Goal: Transaction & Acquisition: Purchase product/service

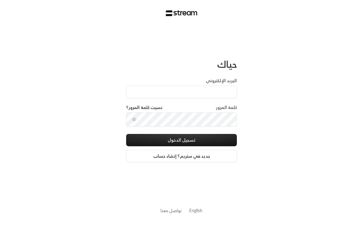
click at [202, 102] on div "البريد الإلكتروني" at bounding box center [181, 90] width 111 height 27
click at [222, 91] on input "البريد الإلكتروني" at bounding box center [181, 91] width 111 height 13
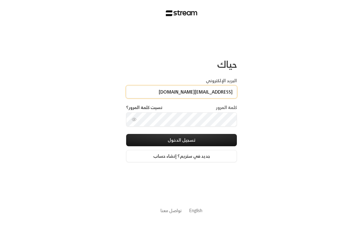
type input "[EMAIL_ADDRESS][DOMAIN_NAME]"
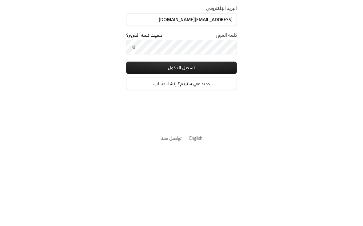
click at [227, 134] on button "تسجيل الدخول" at bounding box center [181, 140] width 111 height 12
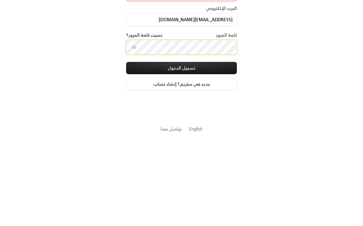
click at [181, 143] on button "تسجيل الدخول" at bounding box center [181, 149] width 111 height 12
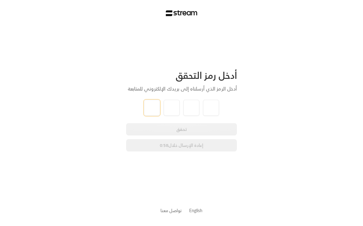
click at [148, 107] on input "tel" at bounding box center [152, 108] width 16 height 16
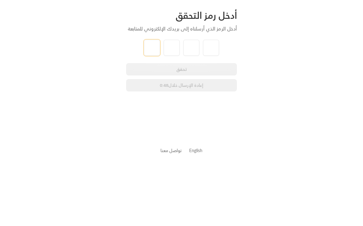
type input "4"
type input "2"
type input "0"
type input "7"
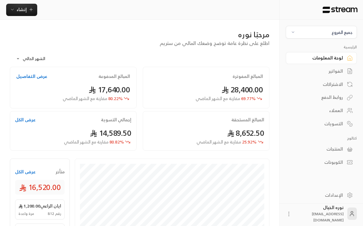
click at [338, 35] on div "جميع الفروع" at bounding box center [341, 32] width 21 height 6
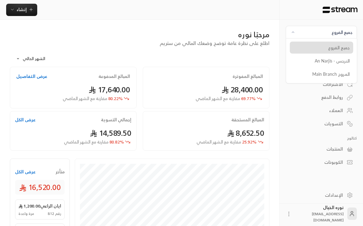
click at [346, 62] on li "النرجس - An Narjis" at bounding box center [321, 61] width 63 height 12
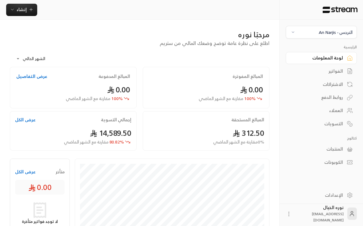
click at [337, 73] on div "الفواتير" at bounding box center [317, 71] width 49 height 6
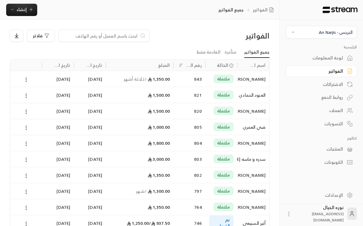
scroll to position [0, 0]
click at [256, 157] on div "سدره و ماسه [PERSON_NAME]" at bounding box center [253, 159] width 25 height 16
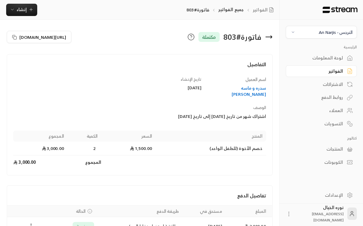
click at [250, 88] on div "سدره و ماسه [PERSON_NAME]" at bounding box center [236, 91] width 59 height 12
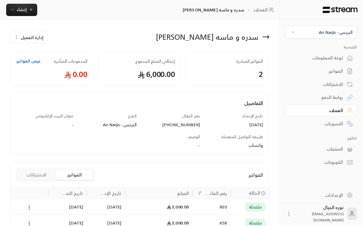
click at [29, 14] on button "إنشاء" at bounding box center [21, 10] width 31 height 12
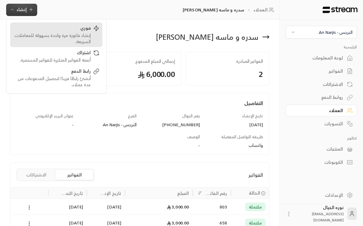
click at [85, 34] on div "إنشاء فاتورة مرة واحدة بسهولة للمعاملات السريعة." at bounding box center [51, 38] width 77 height 12
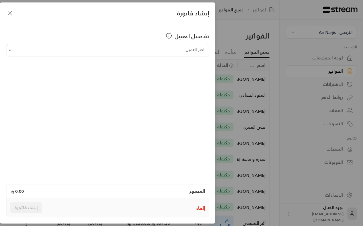
scroll to position [0, 0]
click at [203, 52] on input "اختر العميل" at bounding box center [107, 50] width 203 height 11
click at [197, 85] on span "سدره و ماسه [PERSON_NAME]" at bounding box center [170, 83] width 61 height 8
type input "**********"
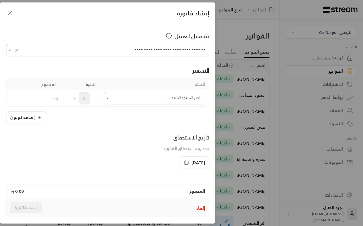
click at [165, 97] on input "اختر العميل" at bounding box center [154, 98] width 101 height 11
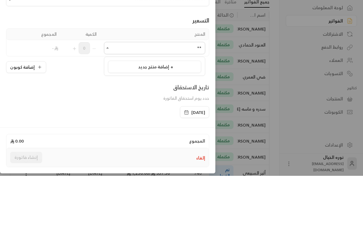
type input "*"
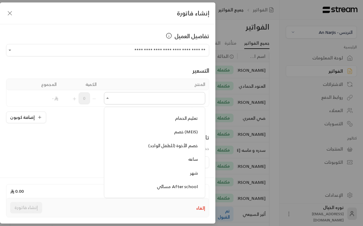
scroll to position [623, 0]
click at [190, 156] on span "خصم الأخوة (للطفل الواحد)" at bounding box center [172, 160] width 49 height 8
type input "**********"
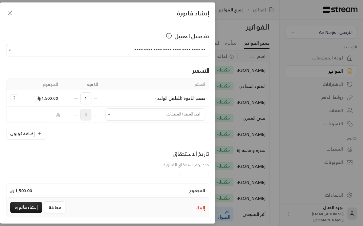
click at [74, 98] on icon "Selected Products" at bounding box center [75, 98] width 5 height 5
click at [184, 176] on icon "button" at bounding box center [186, 178] width 5 height 5
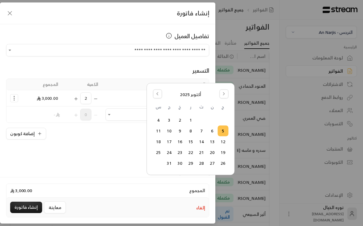
click at [132, 167] on div "تاريخ الاستحقاق حدد يوم استحقاق الفاتورة" at bounding box center [107, 160] width 209 height 23
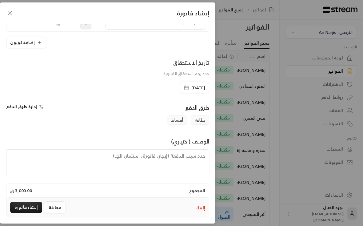
scroll to position [91, 0]
click at [182, 161] on textarea at bounding box center [107, 163] width 203 height 28
type textarea "اشتراك شهر للإخوة من تاريخ [DATE] إلى [DATE]"
click at [29, 213] on button "إنشاء فاتورة" at bounding box center [26, 206] width 32 height 11
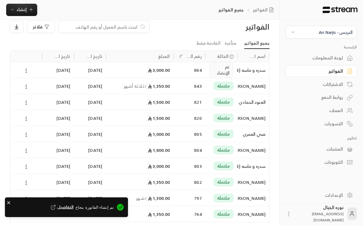
click at [41, 71] on div at bounding box center [26, 70] width 32 height 16
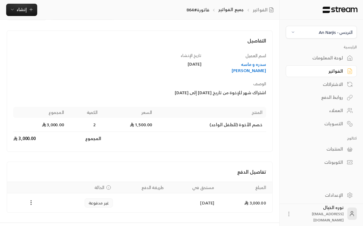
scroll to position [23, 0]
click at [31, 199] on icon "Payments" at bounding box center [31, 202] width 6 height 6
click at [68, 213] on li "تغيير الحالة الى مدفوعة" at bounding box center [53, 212] width 47 height 11
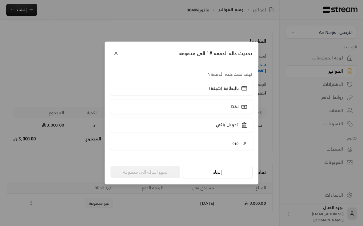
click at [237, 91] on p "بالبطاقة (شبكة)" at bounding box center [224, 88] width 30 height 6
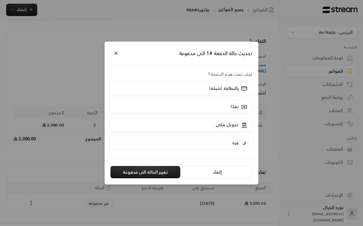
click at [163, 177] on button "تغيير الحالة الى مدفوعة" at bounding box center [145, 172] width 70 height 12
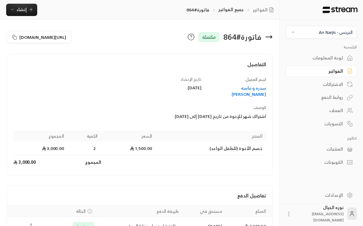
click at [335, 111] on div "العملاء" at bounding box center [317, 110] width 49 height 6
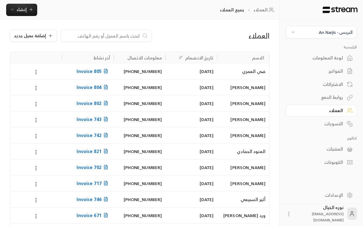
click at [125, 36] on input at bounding box center [102, 35] width 75 height 7
type input "[PERSON_NAME]"
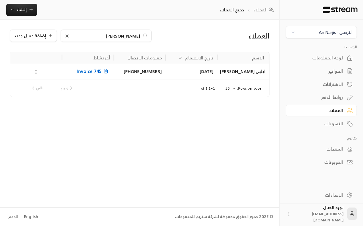
click at [256, 71] on div "ايلين [PERSON_NAME]" at bounding box center [243, 71] width 44 height 16
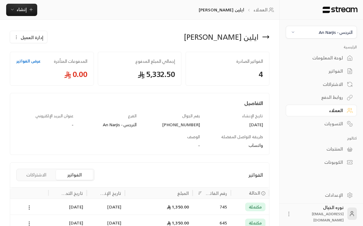
click at [180, 207] on div "1,350.00" at bounding box center [158, 207] width 60 height 16
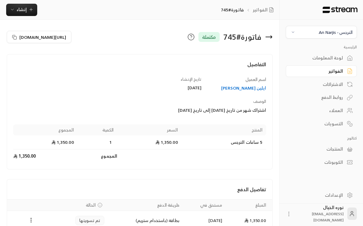
click at [334, 71] on div "الفواتير" at bounding box center [317, 71] width 49 height 6
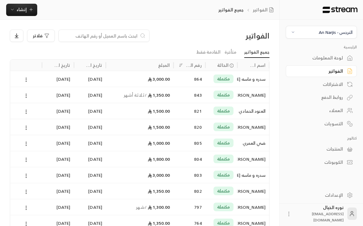
scroll to position [0, 0]
click at [27, 14] on button "إنشاء" at bounding box center [21, 10] width 31 height 12
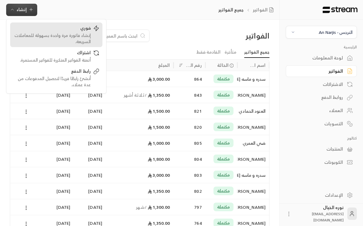
click at [78, 36] on div "إنشاء فاتورة مرة واحدة بسهولة للمعاملات السريعة." at bounding box center [51, 38] width 77 height 12
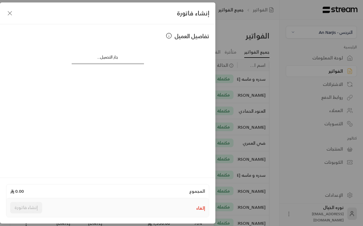
scroll to position [0, 0]
click at [185, 53] on input "اختر العميل" at bounding box center [107, 50] width 203 height 11
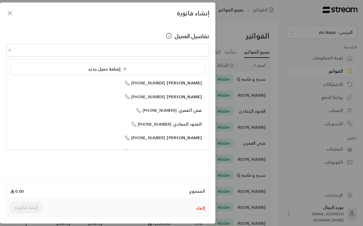
click at [131, 71] on div "إضافة عميل جديد" at bounding box center [108, 69] width 188 height 6
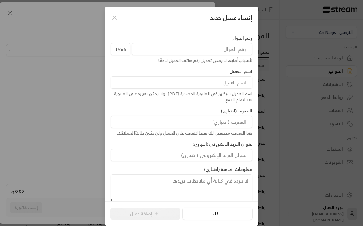
click at [235, 49] on input "tel" at bounding box center [192, 49] width 120 height 12
type input "552000506"
click at [237, 85] on input at bounding box center [181, 82] width 141 height 12
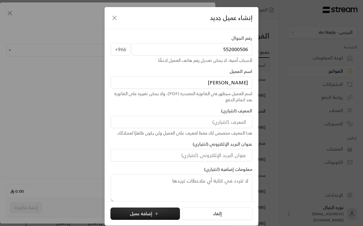
type input "[PERSON_NAME]"
click at [161, 213] on button "إضافة عميل" at bounding box center [144, 213] width 69 height 12
click at [134, 219] on button "إضافة عميل" at bounding box center [144, 213] width 69 height 12
type input "**********"
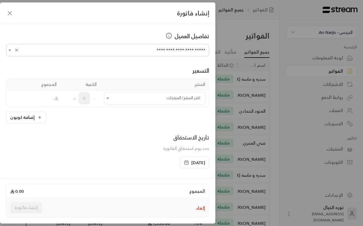
click at [108, 100] on icon "Open" at bounding box center [107, 98] width 6 height 6
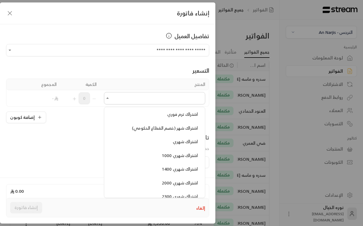
click at [169, 124] on span "اشتراك شهر (خصم القطاع الحكومي)" at bounding box center [165, 128] width 66 height 8
type input "**********"
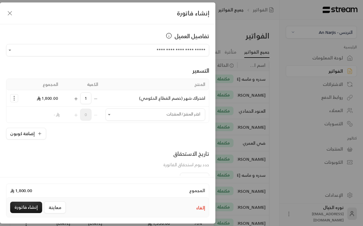
click at [180, 186] on div "المجموع 1,800.00 إلغاء معاينة إنشاء فاتورة" at bounding box center [107, 200] width 215 height 46
click at [177, 186] on div "المجموع 1,800.00 إلغاء معاينة إنشاء فاتورة" at bounding box center [107, 200] width 215 height 46
click at [179, 186] on div "المجموع 1,800.00 إلغاء معاينة إنشاء فاتورة" at bounding box center [107, 200] width 215 height 46
click at [185, 185] on div "المجموع 1,800.00 إلغاء معاينة إنشاء فاتورة" at bounding box center [107, 200] width 215 height 46
click at [202, 187] on div "المجموع 1,800.00 إلغاء معاينة إنشاء فاتورة" at bounding box center [107, 200] width 215 height 46
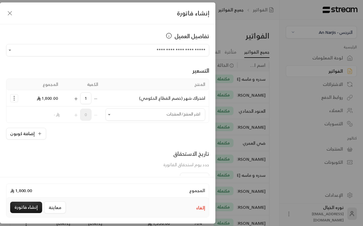
click at [184, 181] on span "[DATE]" at bounding box center [194, 178] width 21 height 6
click at [180, 183] on div "[DATE]" at bounding box center [194, 178] width 29 height 12
click at [180, 189] on div "المجموع 1,800.00 إلغاء معاينة إنشاء فاتورة" at bounding box center [107, 200] width 215 height 46
click at [189, 187] on div "المجموع 1,800.00 إلغاء معاينة إنشاء فاتورة" at bounding box center [107, 200] width 215 height 46
click at [180, 186] on div "المجموع 1,800.00 إلغاء معاينة إنشاء فاتورة" at bounding box center [107, 200] width 215 height 46
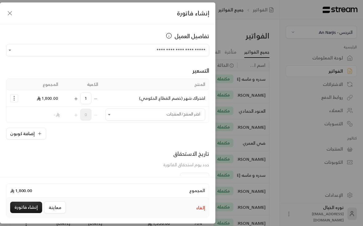
click at [178, 186] on div "المجموع 1,800.00 إلغاء معاينة إنشاء فاتورة" at bounding box center [107, 200] width 215 height 46
click at [197, 186] on div "المجموع 1,800.00 إلغاء معاينة إنشاء فاتورة" at bounding box center [107, 200] width 215 height 46
click at [195, 182] on span "[DATE]" at bounding box center [198, 178] width 14 height 6
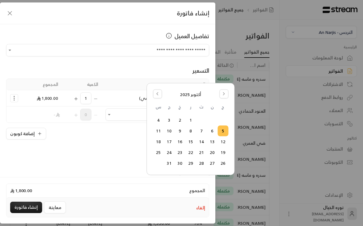
click at [197, 175] on div "**********" at bounding box center [107, 99] width 215 height 151
click at [192, 182] on span "[DATE]" at bounding box center [198, 178] width 14 height 6
click at [156, 104] on th "س" at bounding box center [158, 109] width 11 height 11
click at [223, 105] on th "ح" at bounding box center [222, 109] width 11 height 11
click at [223, 102] on div "[DATE] ح ن ث ر خ ج س 1 2 3 4 5 6 7 8 9 10 11 12 13 14 15 16 17 18 19 20 21 22 2…" at bounding box center [190, 128] width 75 height 79
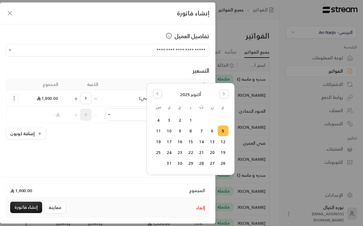
click at [155, 106] on th "س" at bounding box center [158, 109] width 11 height 11
click at [160, 105] on th "س" at bounding box center [158, 109] width 11 height 11
click at [159, 104] on th "س" at bounding box center [158, 109] width 11 height 11
click at [225, 104] on th "ح" at bounding box center [222, 109] width 11 height 11
click at [224, 104] on th "ح" at bounding box center [222, 109] width 11 height 11
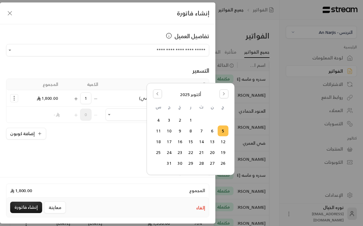
click at [165, 169] on div "[DATE] ح ن ث ر خ ج س 1 2 3 4 5 6 7 8 9 10 11 12 13 14 15 16 17 18 19 20 21 22 2…" at bounding box center [190, 128] width 79 height 83
click at [158, 98] on button "Go to the Previous Month" at bounding box center [157, 93] width 9 height 9
click at [160, 100] on div "[DATE] ح ن ث ر خ ج س 1 2 3 4 5 6 7 8 9 10 11 12 13 14 15 16 17 18 19 20 21 22 2…" at bounding box center [190, 128] width 75 height 79
click at [221, 167] on button "28" at bounding box center [223, 163] width 10 height 10
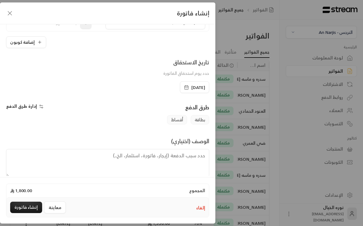
scroll to position [91, 0]
click at [191, 170] on textarea at bounding box center [107, 163] width 203 height 28
type textarea "اشتراك شهر من تاريخ [DATE] إلى [DATE]"
click at [25, 213] on button "إنشاء فاتورة" at bounding box center [26, 206] width 32 height 11
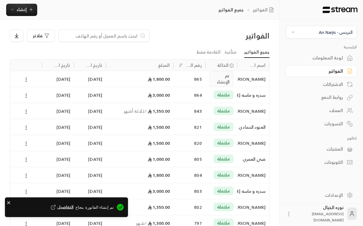
click at [194, 80] on div "865" at bounding box center [189, 79] width 25 height 16
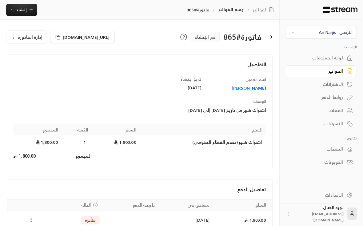
click at [33, 219] on icon "Payments" at bounding box center [31, 219] width 6 height 6
click at [66, 223] on li "تغيير الحالة الى مدفوعة" at bounding box center [53, 222] width 47 height 11
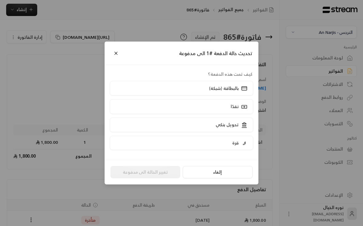
click at [235, 91] on p "بالبطاقة (شبكة)" at bounding box center [224, 88] width 30 height 6
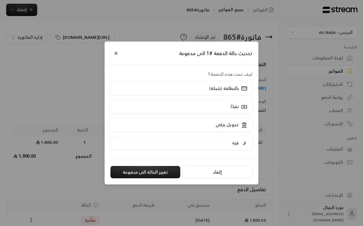
click at [166, 178] on button "تغيير الحالة الى مدفوعة" at bounding box center [145, 172] width 70 height 12
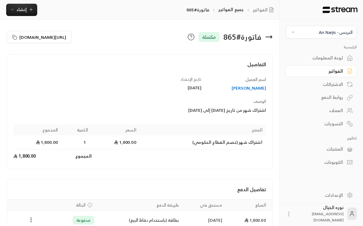
click at [340, 73] on div "الفواتير" at bounding box center [317, 71] width 49 height 6
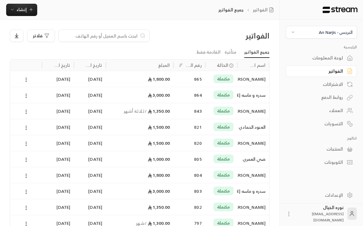
scroll to position [0, 0]
click at [184, 225] on div "797" at bounding box center [189, 223] width 25 height 16
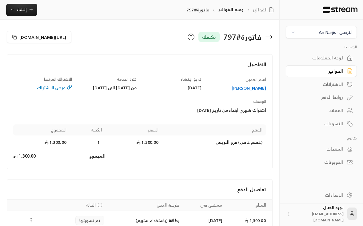
click at [269, 39] on icon at bounding box center [268, 36] width 7 height 7
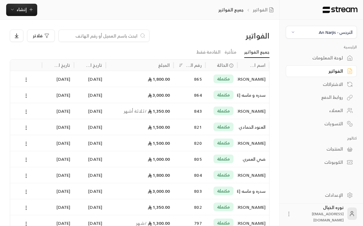
scroll to position [0, 0]
click at [244, 112] on div "[PERSON_NAME]" at bounding box center [253, 111] width 25 height 16
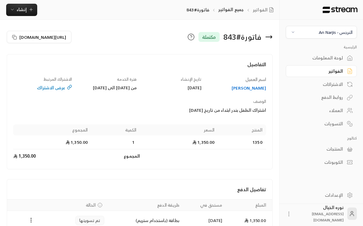
click at [67, 87] on div "عرض الاشتراك" at bounding box center [42, 88] width 59 height 6
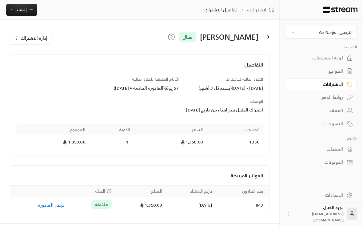
click at [25, 11] on span "إنشاء" at bounding box center [22, 10] width 10 height 8
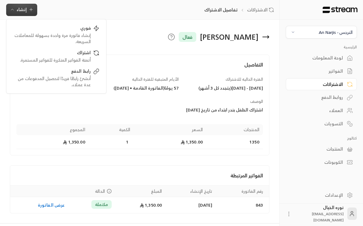
click at [336, 85] on div "الاشتراكات" at bounding box center [317, 84] width 49 height 6
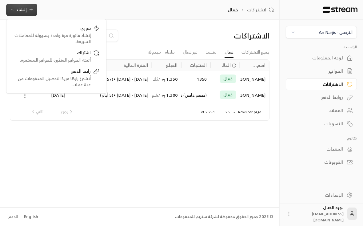
click at [33, 167] on div "الاشتراكات جميع الاشتراكات فعال متجمد غير فعال ملغاة مجدولة اسم العميل الحالة ا…" at bounding box center [139, 113] width 279 height 187
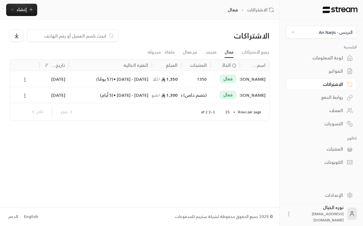
click at [96, 38] on input at bounding box center [68, 35] width 75 height 7
click at [254, 57] on link "جميع الاشتراكات" at bounding box center [255, 52] width 28 height 11
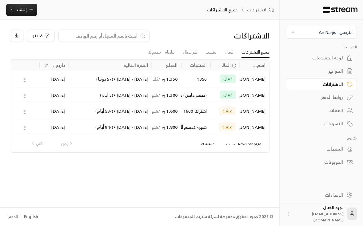
click at [336, 73] on div "الفواتير" at bounding box center [317, 71] width 49 height 6
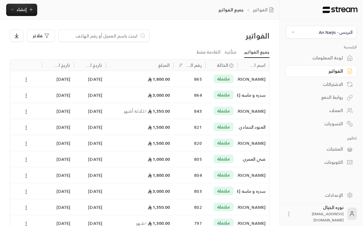
scroll to position [0, 0]
click at [127, 38] on input at bounding box center [99, 35] width 75 height 7
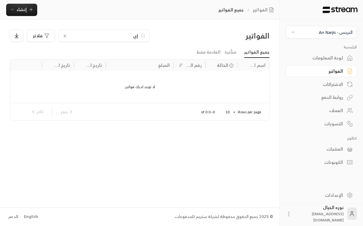
scroll to position [0, 0]
type input "إ"
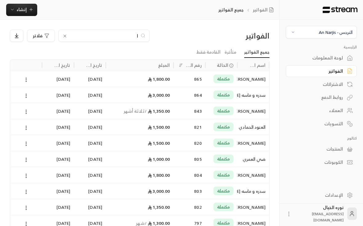
scroll to position [0, 0]
type input "اي"
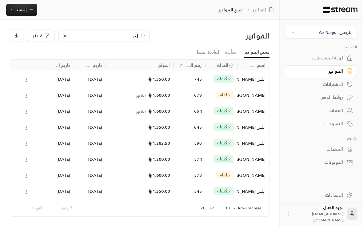
scroll to position [0, 0]
click at [250, 82] on div "ايلين [PERSON_NAME]" at bounding box center [253, 79] width 25 height 16
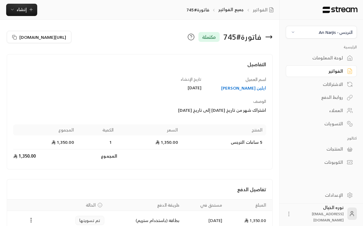
click at [258, 90] on div "ايلين [PERSON_NAME]" at bounding box center [236, 88] width 59 height 6
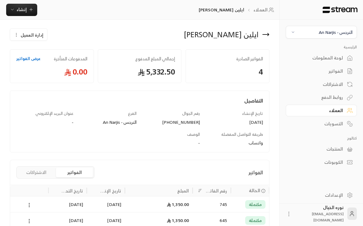
scroll to position [5, 0]
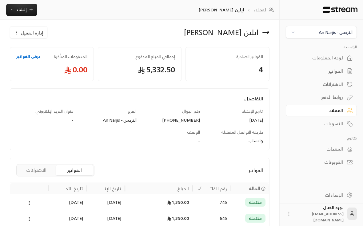
click at [140, 205] on div "1,350.00" at bounding box center [158, 202] width 60 height 16
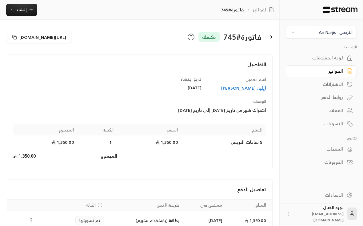
click at [18, 12] on span "إنشاء" at bounding box center [22, 10] width 10 height 8
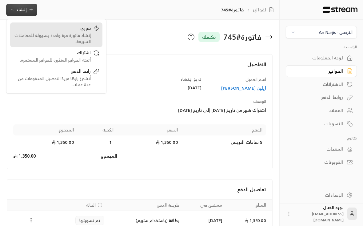
click at [63, 46] on link "فوري إنشاء فاتورة مرة واحدة بسهولة للمعاملات السريعة." at bounding box center [56, 34] width 92 height 25
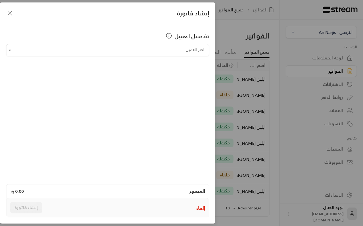
scroll to position [0, 0]
click at [226, 39] on div "إنشاء فاتورة تفاصيل العميل اختر العميل اختر العميل المجموع 0.00 إلغاء إنشاء فات…" at bounding box center [181, 113] width 363 height 226
click at [10, 15] on icon "button" at bounding box center [9, 13] width 7 height 7
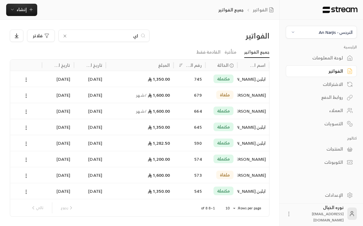
click at [20, 11] on span "إنشاء" at bounding box center [22, 10] width 10 height 8
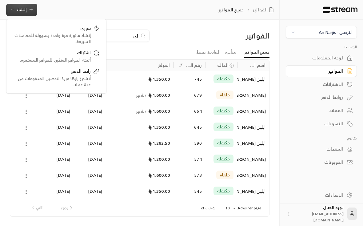
click at [46, 42] on div "إنشاء فاتورة مرة واحدة بسهولة للمعاملات السريعة." at bounding box center [51, 38] width 77 height 12
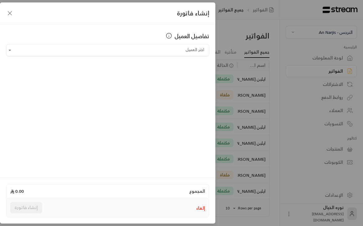
scroll to position [0, 0]
click at [19, 51] on input "اختر العميل" at bounding box center [107, 50] width 203 height 11
click at [151, 84] on span "[PHONE_NUMBER]" at bounding box center [134, 82] width 40 height 7
type input "**********"
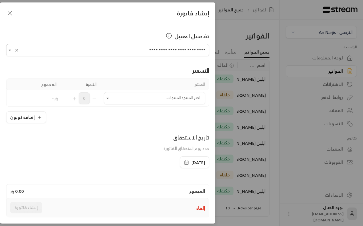
click at [109, 100] on icon "Open" at bounding box center [107, 98] width 6 height 6
click at [166, 145] on div "5 ساعات النرجس" at bounding box center [154, 145] width 86 height 6
type input "**********"
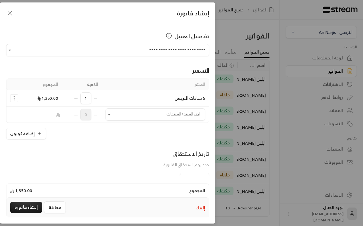
click at [184, 181] on icon "button" at bounding box center [186, 178] width 5 height 5
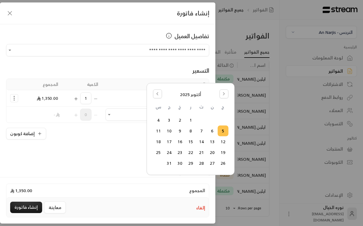
click at [156, 95] on icon "Go to the Previous Month" at bounding box center [157, 94] width 4 height 4
click at [190, 152] on button "24" at bounding box center [190, 152] width 10 height 10
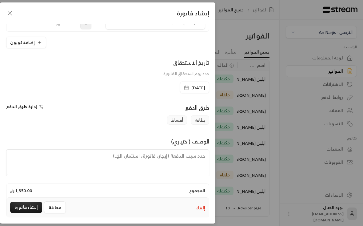
scroll to position [91, 0]
click at [121, 164] on textarea at bounding box center [107, 163] width 203 height 28
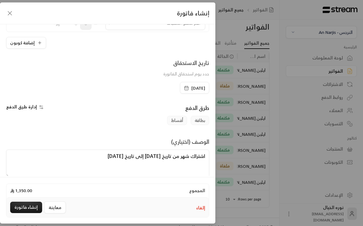
scroll to position [0, 0]
type textarea "اشتراك شهر من تاريخ [DATE] إلى تاريخ [DATE]"
click at [29, 213] on button "إنشاء فاتورة" at bounding box center [26, 206] width 32 height 11
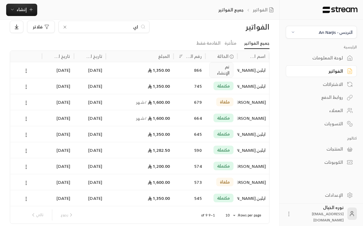
click at [124, 30] on input "اي" at bounding box center [104, 26] width 68 height 7
click at [65, 29] on icon at bounding box center [64, 27] width 5 height 5
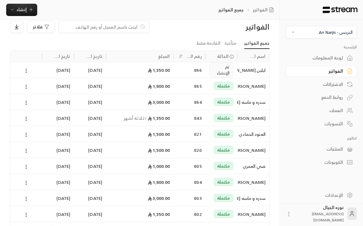
click at [130, 29] on input at bounding box center [99, 26] width 75 height 7
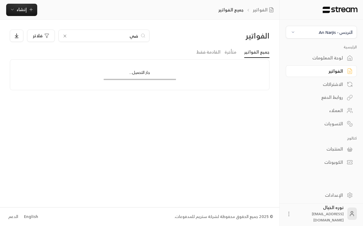
type input "ضي"
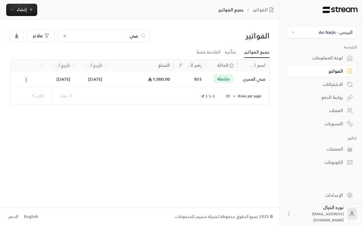
click at [248, 72] on div "ضي العمري" at bounding box center [253, 79] width 25 height 16
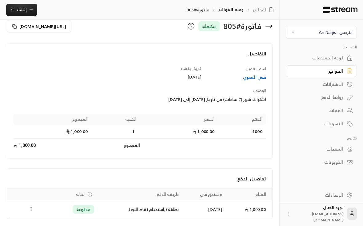
scroll to position [23, 0]
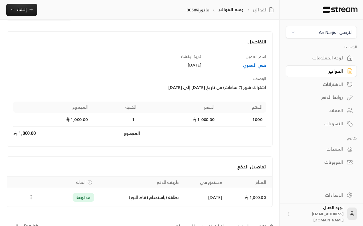
click at [35, 7] on button "إنشاء" at bounding box center [21, 10] width 31 height 12
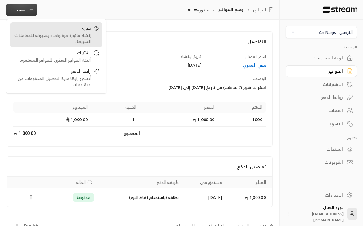
click at [89, 40] on div "إنشاء فاتورة مرة واحدة بسهولة للمعاملات السريعة." at bounding box center [51, 38] width 77 height 12
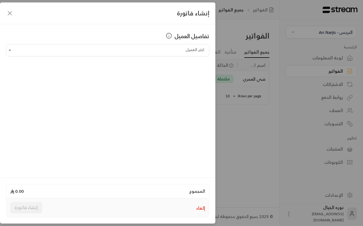
scroll to position [0, 0]
click at [189, 53] on input "اختر العميل" at bounding box center [107, 50] width 203 height 11
click at [188, 85] on span "ضي العمري" at bounding box center [189, 83] width 23 height 8
type input "**********"
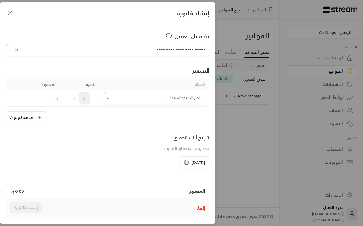
click at [108, 100] on icon "Open" at bounding box center [107, 98] width 6 height 6
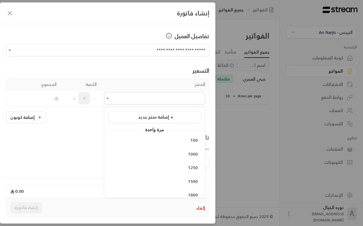
click at [194, 158] on li "1000" at bounding box center [154, 154] width 93 height 12
type input "****"
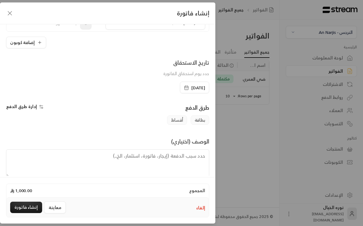
scroll to position [91, 0]
click at [190, 165] on textarea at bounding box center [107, 163] width 203 height 28
type textarea "اشتراك شهر من تاريخ [DATE] إلى [DATE]"
click at [22, 213] on button "إنشاء فاتورة" at bounding box center [26, 206] width 32 height 11
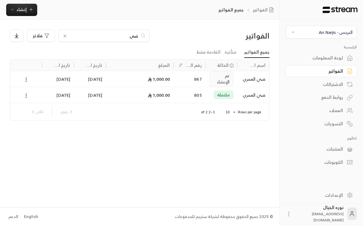
click at [125, 32] on input "ضي" at bounding box center [104, 35] width 68 height 7
click at [64, 33] on icon at bounding box center [64, 35] width 5 height 5
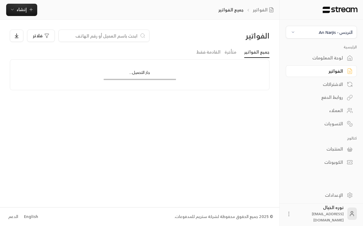
click at [130, 32] on input at bounding box center [99, 35] width 75 height 7
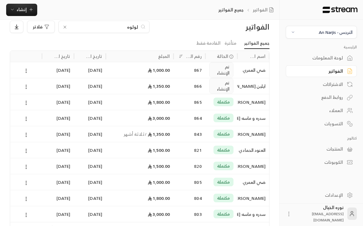
scroll to position [0, 0]
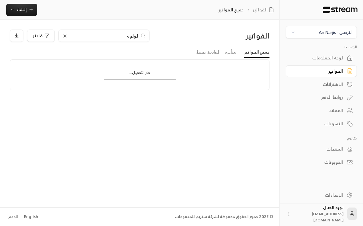
type input "لولوه"
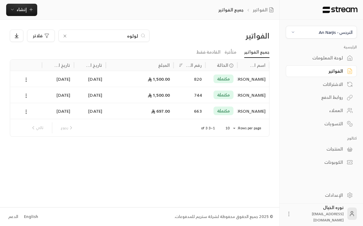
scroll to position [0, 0]
click at [240, 71] on div "[PERSON_NAME]" at bounding box center [253, 79] width 32 height 16
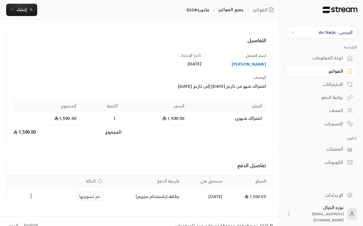
scroll to position [23, 0]
click at [257, 68] on div "[PERSON_NAME]" at bounding box center [236, 64] width 59 height 6
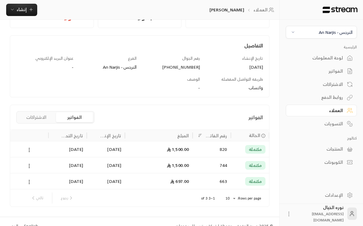
click at [146, 148] on div "1,500.00" at bounding box center [158, 149] width 60 height 16
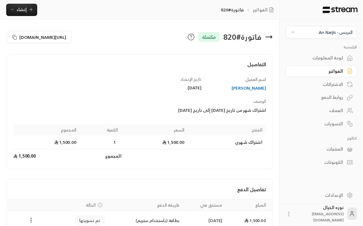
click at [336, 73] on div "الفواتير" at bounding box center [317, 71] width 49 height 6
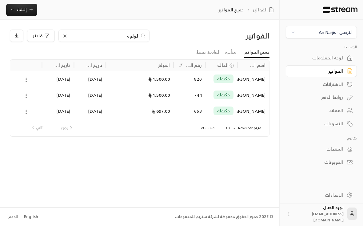
click at [128, 38] on input "لولوه" at bounding box center [104, 35] width 68 height 7
type input "ل"
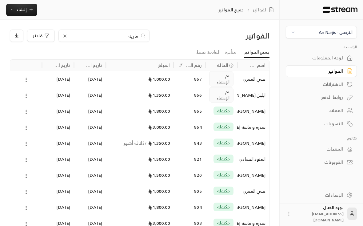
type input "ماريه"
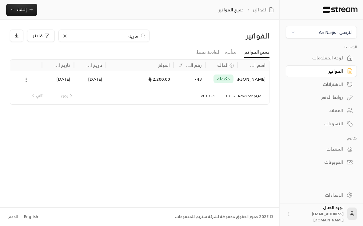
click at [176, 81] on div "743" at bounding box center [189, 79] width 32 height 16
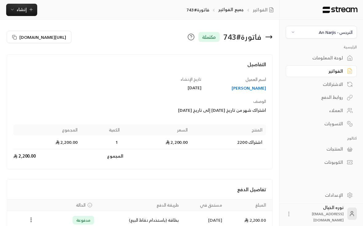
click at [254, 91] on div "[PERSON_NAME]" at bounding box center [236, 88] width 59 height 6
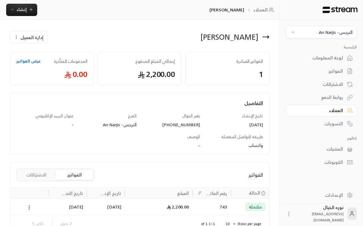
click at [213, 209] on div "743" at bounding box center [211, 207] width 31 height 16
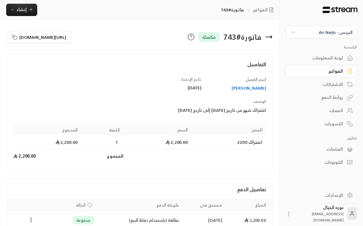
click at [27, 12] on span "إنشاء" at bounding box center [22, 10] width 24 height 8
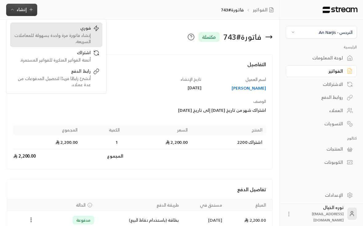
click at [86, 37] on div "إنشاء فاتورة مرة واحدة بسهولة للمعاملات السريعة." at bounding box center [51, 38] width 77 height 12
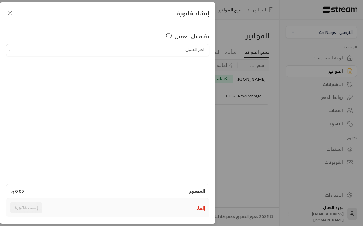
click at [195, 47] on input "اختر العميل" at bounding box center [107, 50] width 203 height 11
click at [195, 80] on span "[PERSON_NAME]" at bounding box center [184, 83] width 35 height 8
type input "**********"
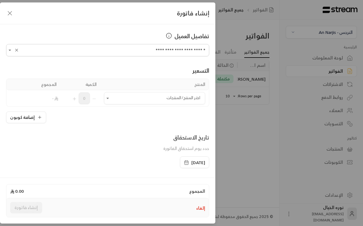
click at [123, 102] on input "اختر العميل" at bounding box center [154, 98] width 101 height 11
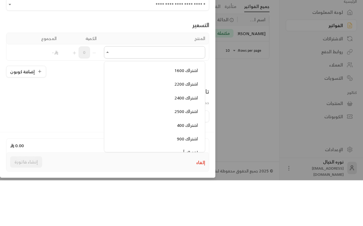
click at [189, 126] on span "اشتراك 2200" at bounding box center [185, 130] width 23 height 8
type input "**********"
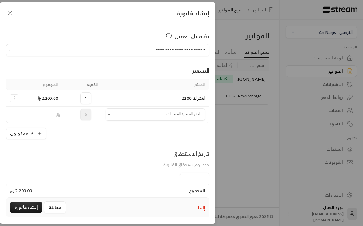
click at [184, 181] on span "[DATE]" at bounding box center [194, 178] width 21 height 6
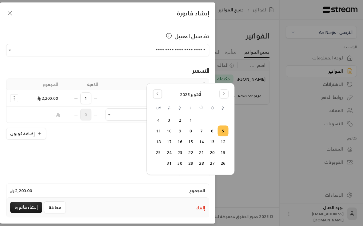
click at [160, 97] on button "Go to the Previous Month" at bounding box center [157, 93] width 9 height 9
click at [192, 152] on button "24" at bounding box center [190, 152] width 10 height 10
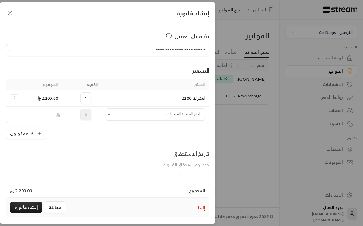
click at [169, 216] on div "إلغاء معاينة إنشاء فاتورة" at bounding box center [107, 206] width 202 height 19
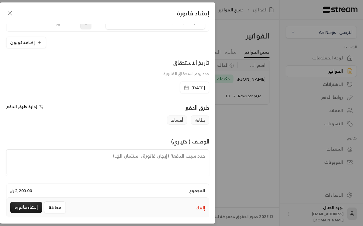
scroll to position [91, 0]
click at [173, 166] on textarea at bounding box center [107, 163] width 203 height 28
type textarea "اشتراك شهر من تاريخ [DATE] إلى [DATE]"
click at [30, 213] on button "إنشاء فاتورة" at bounding box center [26, 206] width 32 height 11
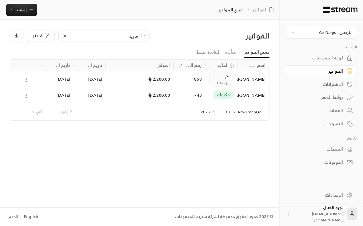
click at [65, 36] on icon at bounding box center [65, 36] width 2 height 2
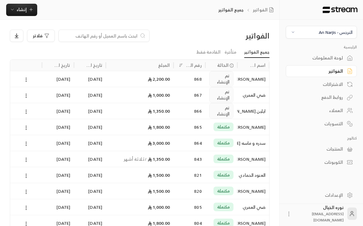
click at [127, 37] on input at bounding box center [99, 35] width 75 height 7
type input "غاد"
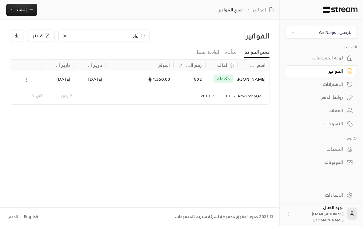
click at [254, 84] on div "[PERSON_NAME]" at bounding box center [253, 79] width 25 height 16
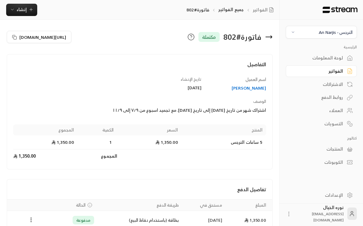
click at [232, 222] on td "1,350.00" at bounding box center [249, 220] width 46 height 18
click at [25, 14] on button "إنشاء" at bounding box center [21, 10] width 31 height 12
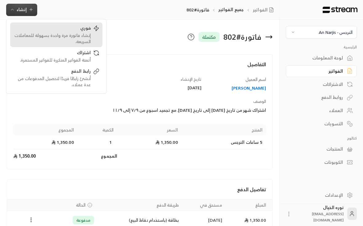
click at [80, 40] on div "إنشاء فاتورة مرة واحدة بسهولة للمعاملات السريعة." at bounding box center [51, 38] width 77 height 12
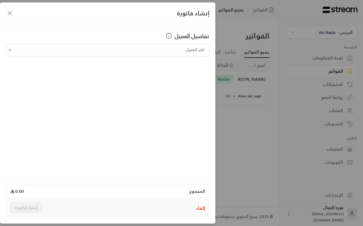
scroll to position [0, 0]
click at [191, 51] on input "اختر العميل" at bounding box center [107, 50] width 203 height 11
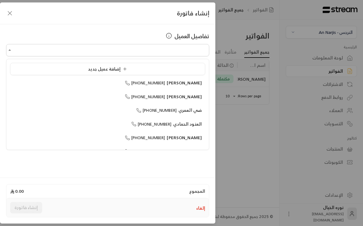
click at [187, 87] on li "[PERSON_NAME] [PHONE_NUMBER]" at bounding box center [107, 83] width 195 height 12
type input "**********"
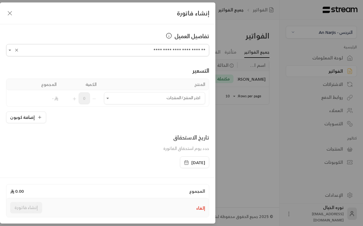
click at [145, 100] on input "اختر العميل" at bounding box center [154, 98] width 101 height 11
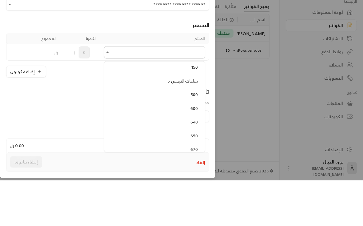
scroll to position [107, 0]
click at [178, 123] on li "5 ساعات النرجس" at bounding box center [154, 129] width 93 height 12
type input "**********"
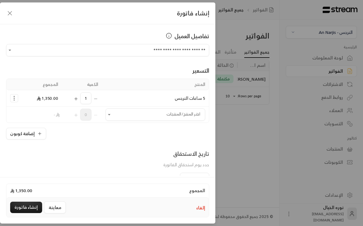
click at [184, 180] on icon "button" at bounding box center [186, 178] width 5 height 5
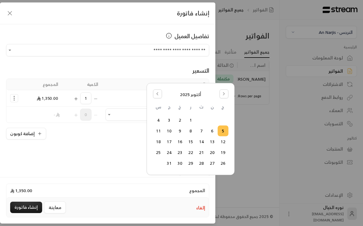
click at [189, 120] on button "1" at bounding box center [190, 120] width 10 height 10
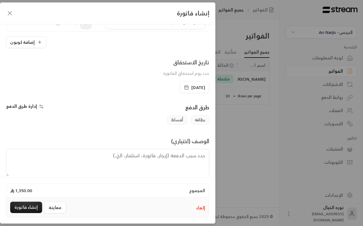
scroll to position [91, 0]
click at [175, 164] on textarea at bounding box center [107, 163] width 203 height 28
type textarea "اشتراك شهر من تاريخ [DATE] إلى [DATE]"
click at [27, 213] on button "إنشاء فاتورة" at bounding box center [26, 206] width 32 height 11
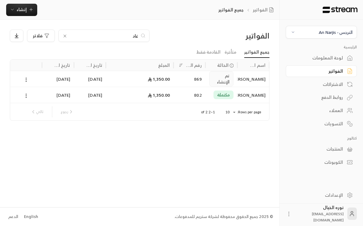
click at [136, 28] on div "الفواتير غاد فلاتر جميع الفواتير متأخرة القادمة فقط اسم العميل الحالة رقم الفات…" at bounding box center [139, 113] width 279 height 187
click at [132, 35] on input "غاد" at bounding box center [104, 35] width 68 height 7
type input "غ"
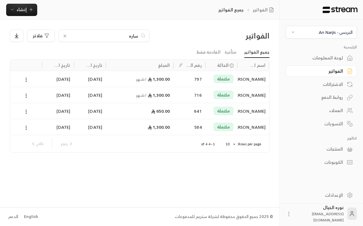
click at [115, 38] on input "ساره" at bounding box center [104, 35] width 68 height 7
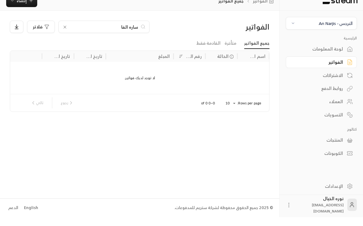
type input "ساره الفا"
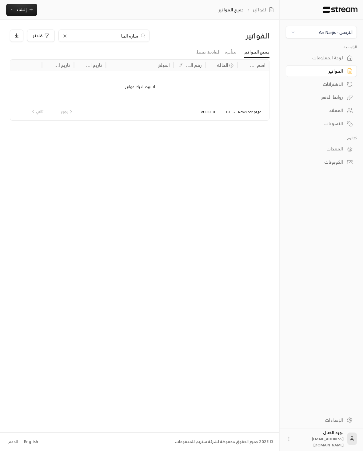
scroll to position [0, 0]
